Goal: Task Accomplishment & Management: Complete application form

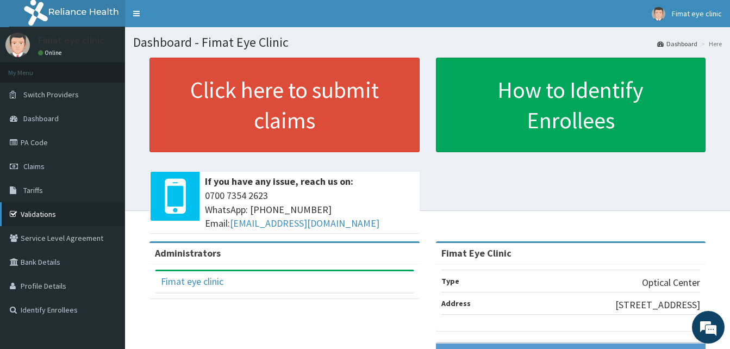
click at [67, 213] on link "Validations" at bounding box center [62, 214] width 125 height 24
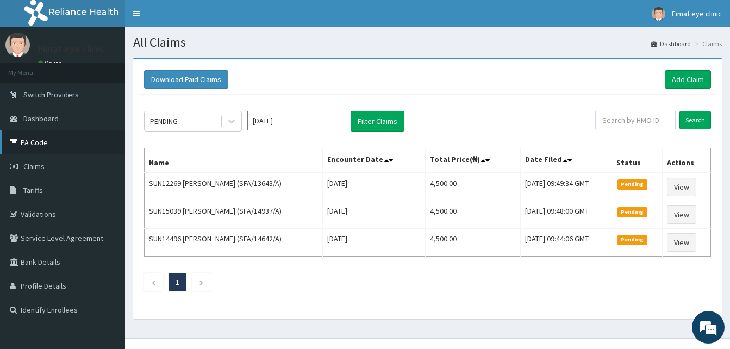
click at [58, 143] on link "PA Code" at bounding box center [62, 142] width 125 height 24
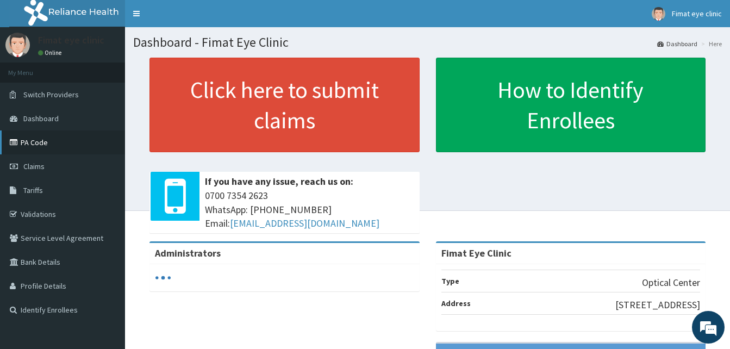
click at [58, 147] on link "PA Code" at bounding box center [62, 142] width 125 height 24
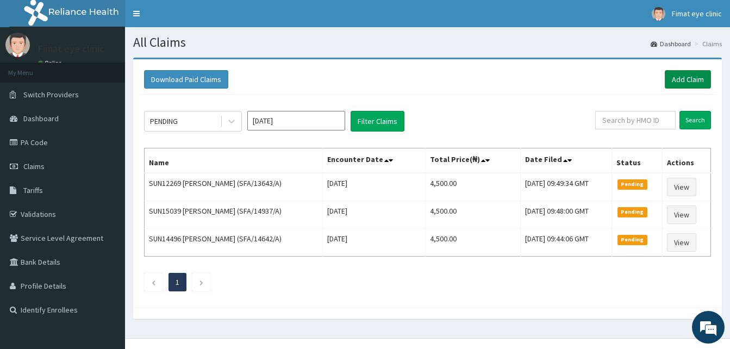
click at [693, 76] on link "Add Claim" at bounding box center [688, 79] width 46 height 18
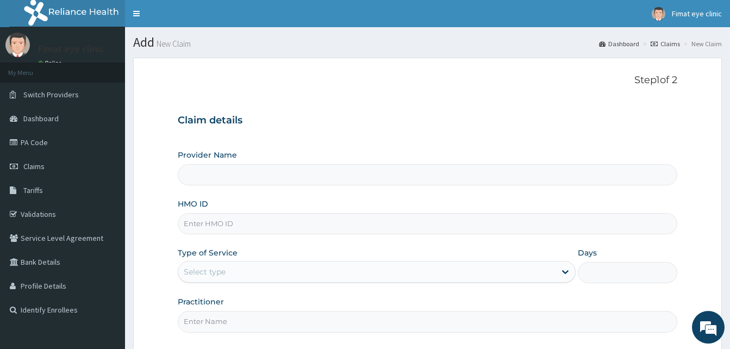
click at [239, 226] on input "HMO ID" at bounding box center [427, 223] width 499 height 21
paste input "AIP/10332/A"
type input "AIP/10332/A"
type input "Fimat Eye Clinic"
type input "AIP/10332/A"
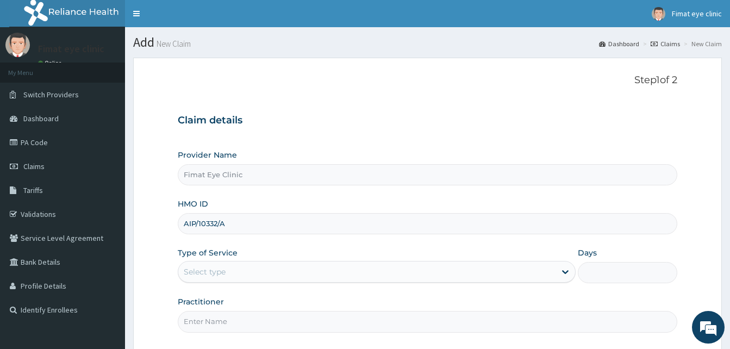
click at [243, 267] on div "Select type" at bounding box center [366, 271] width 377 height 17
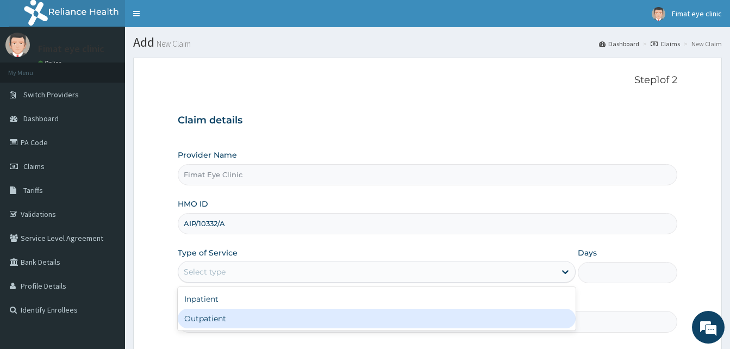
click at [244, 316] on div "Outpatient" at bounding box center [377, 319] width 398 height 20
type input "1"
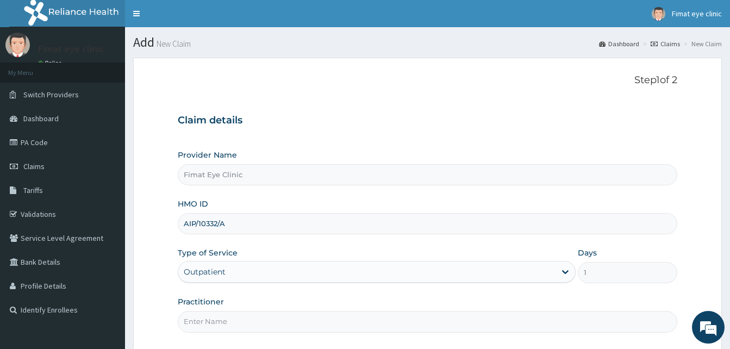
click at [244, 318] on input "Practitioner" at bounding box center [427, 321] width 499 height 21
type input "DR. IJEI TESSY"
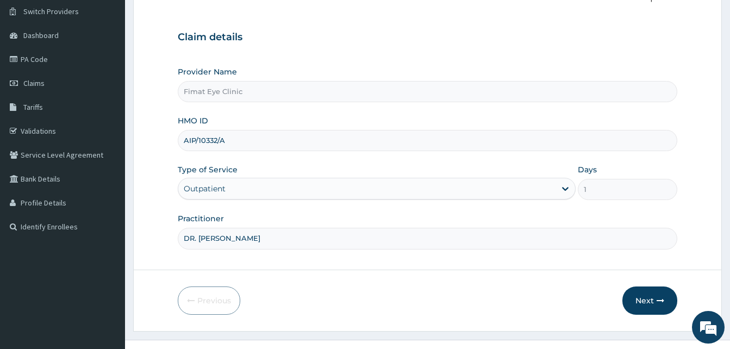
scroll to position [102, 0]
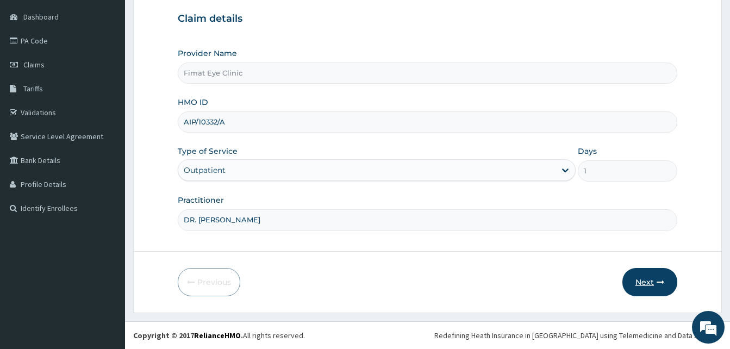
click at [656, 287] on button "Next" at bounding box center [649, 282] width 55 height 28
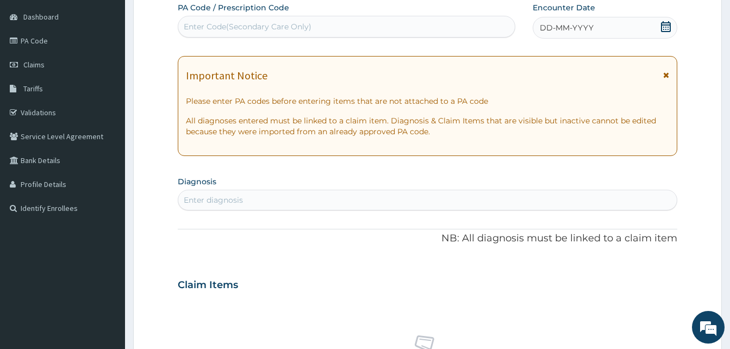
click at [335, 29] on div "Enter Code(Secondary Care Only)" at bounding box center [346, 26] width 336 height 17
click at [294, 24] on div "Enter Code(Secondary Care Only)" at bounding box center [248, 26] width 128 height 11
paste input "PA/58A82C"
type input "PA/58A82C"
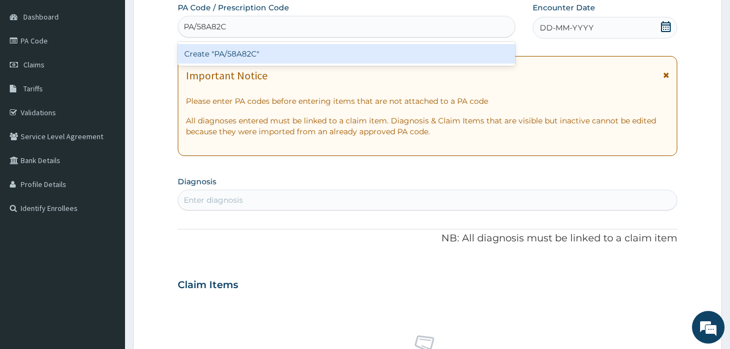
click at [302, 47] on div "Create "PA/58A82C"" at bounding box center [346, 54] width 337 height 20
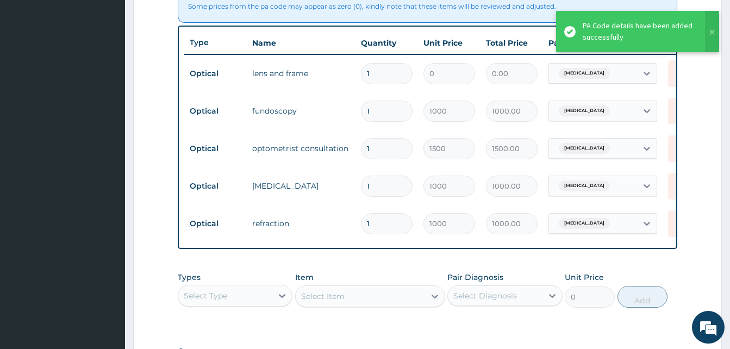
scroll to position [590, 0]
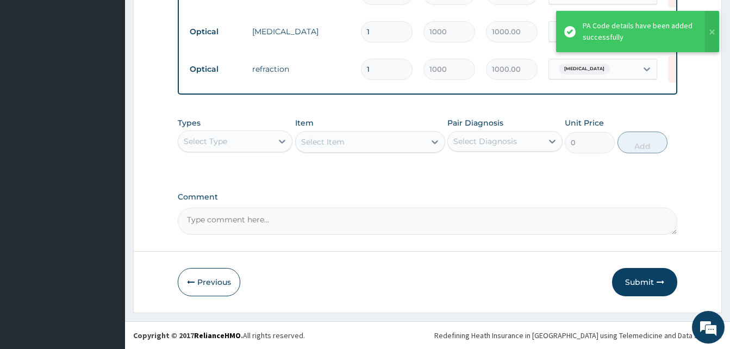
click at [250, 232] on textarea "Comment" at bounding box center [427, 221] width 499 height 27
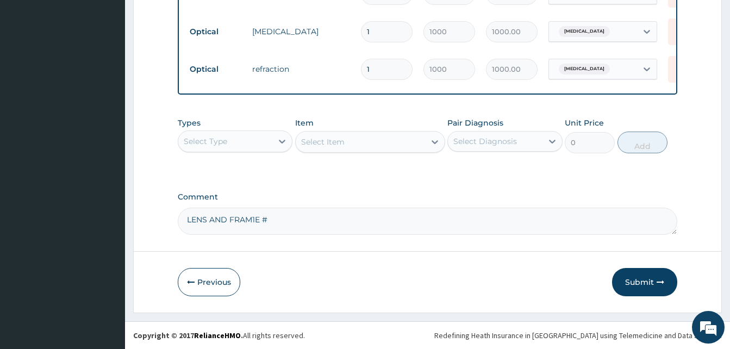
click at [250, 232] on textarea "LENS AND FRAM1E #" at bounding box center [427, 221] width 499 height 27
click at [269, 218] on textarea "LENS AND FRAME #" at bounding box center [427, 221] width 499 height 27
type textarea "LENS AND FRAME #15,000"
click at [652, 276] on button "Submit" at bounding box center [644, 282] width 65 height 28
